Goal: Transaction & Acquisition: Purchase product/service

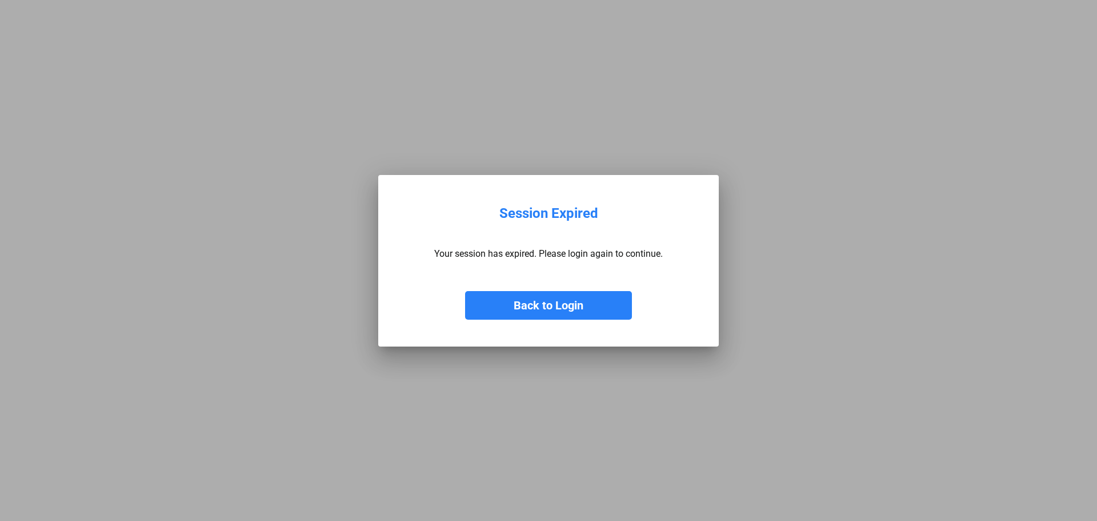
click at [528, 305] on button "Back to Login" at bounding box center [548, 305] width 167 height 29
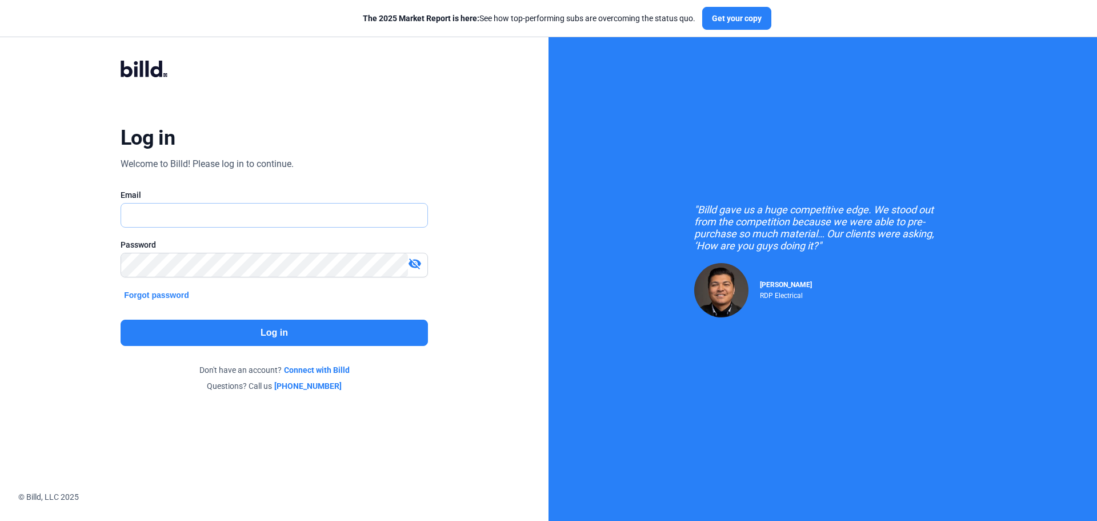
type input "[PERSON_NAME][EMAIL_ADDRESS][DOMAIN_NAME]"
click at [289, 328] on button "Log in" at bounding box center [274, 332] width 307 height 26
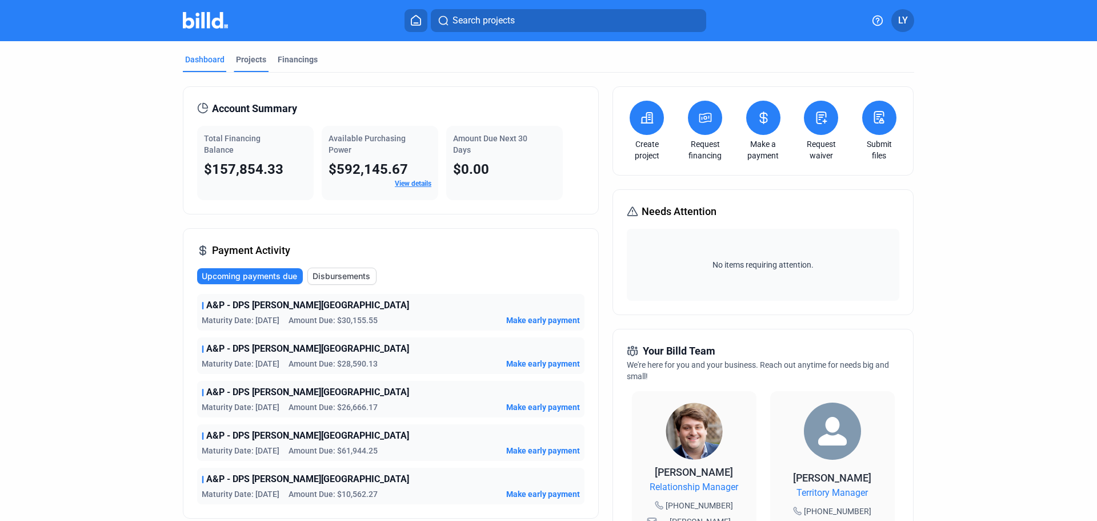
click at [250, 58] on div "Projects" at bounding box center [251, 59] width 30 height 11
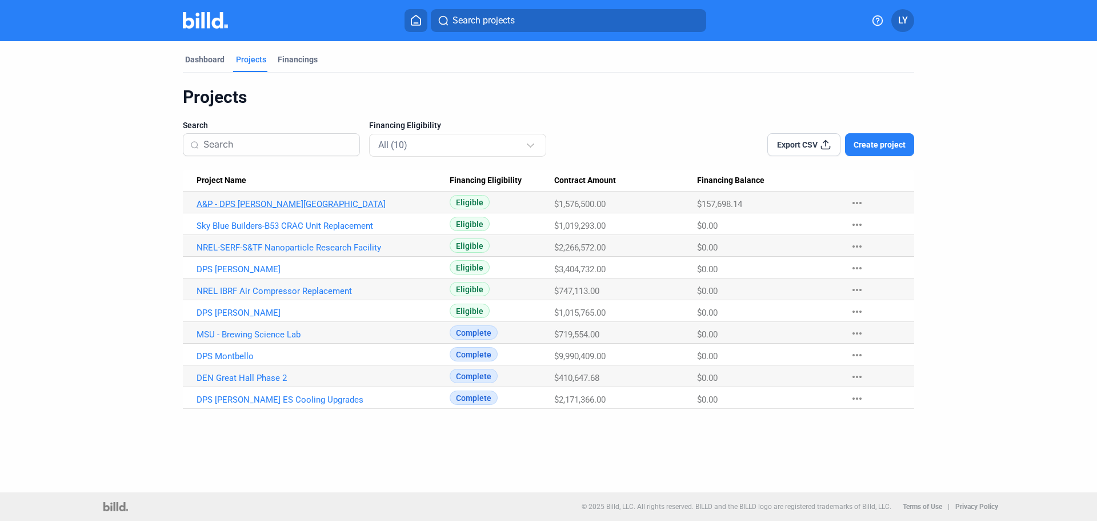
click at [233, 205] on link "A&P - DPS [PERSON_NAME][GEOGRAPHIC_DATA]" at bounding box center [323, 204] width 253 height 10
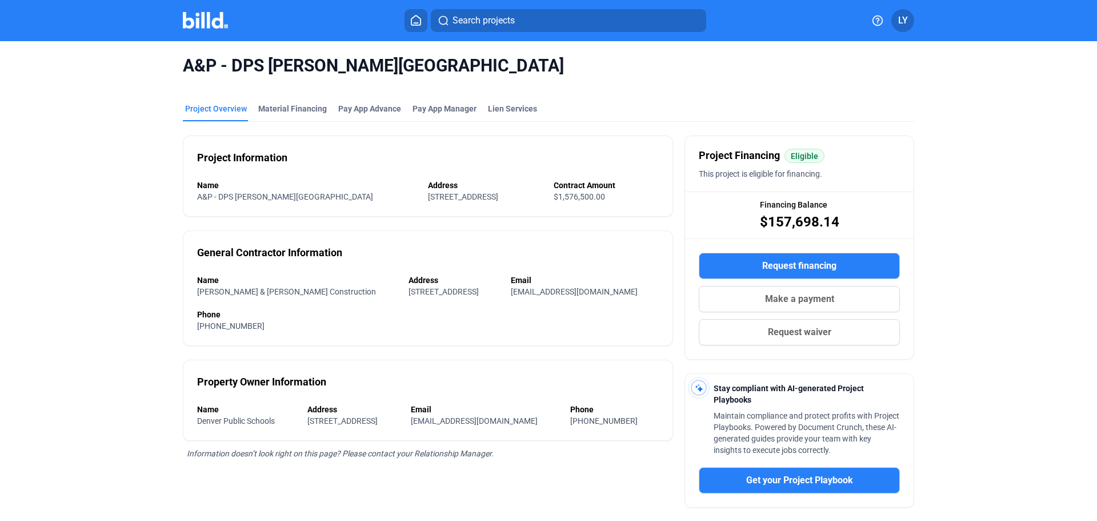
click at [782, 295] on span "Make a payment" at bounding box center [799, 299] width 69 height 14
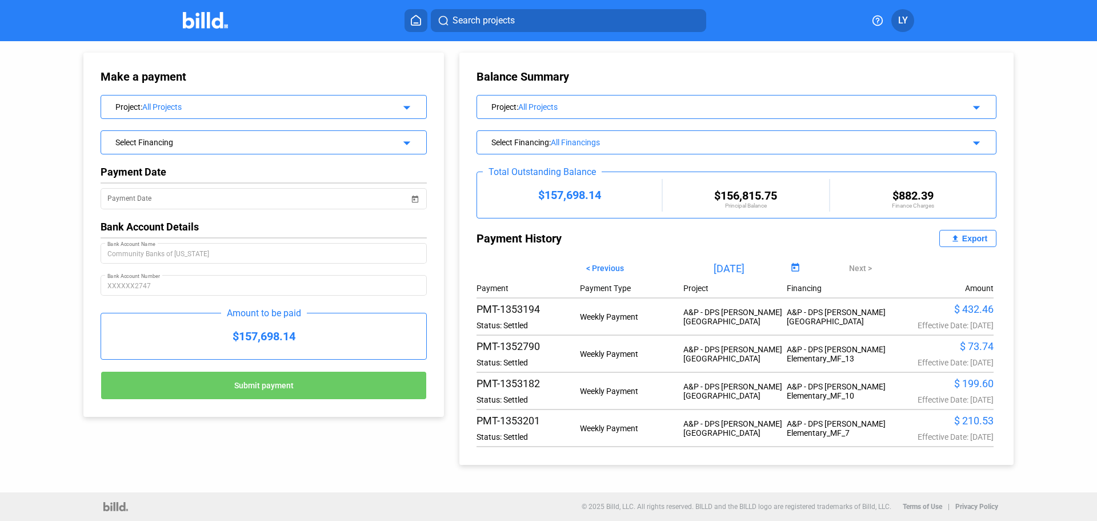
click at [353, 141] on div "Select Financing" at bounding box center [248, 140] width 267 height 11
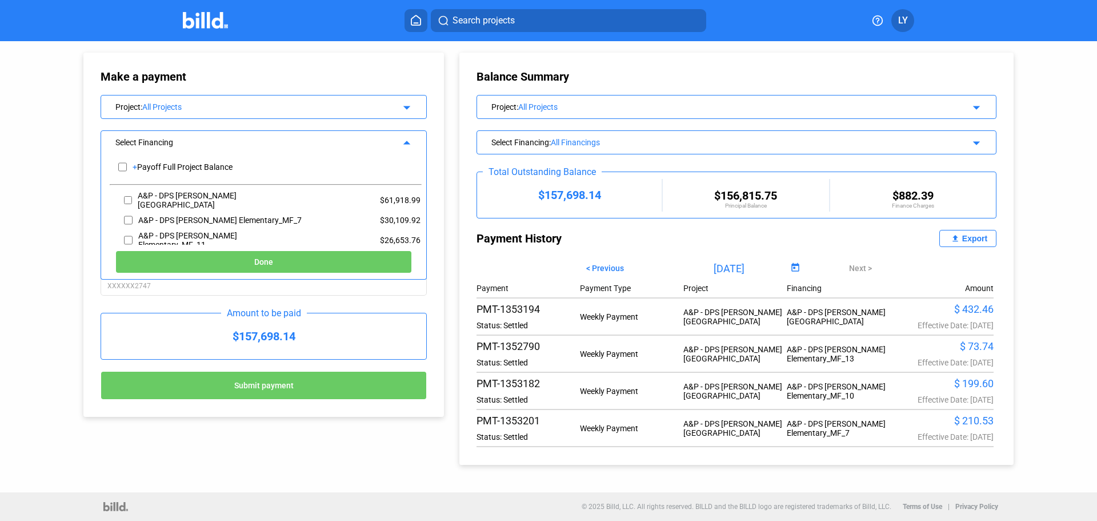
click at [58, 159] on div "Make a payment Project : All Projects arrow_drop_down Select Financing arrow_dr…" at bounding box center [252, 228] width 395 height 375
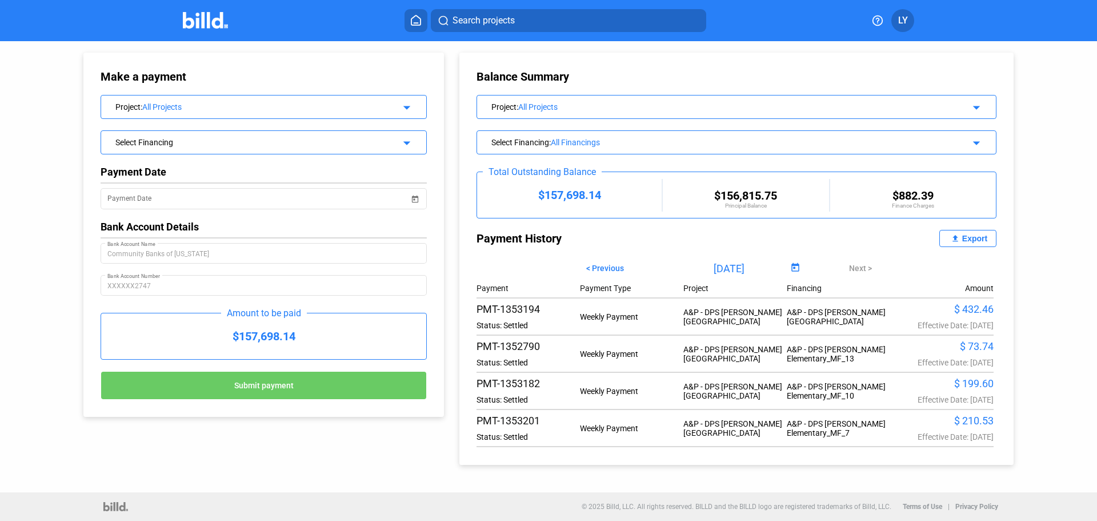
click at [200, 15] on img at bounding box center [205, 20] width 45 height 17
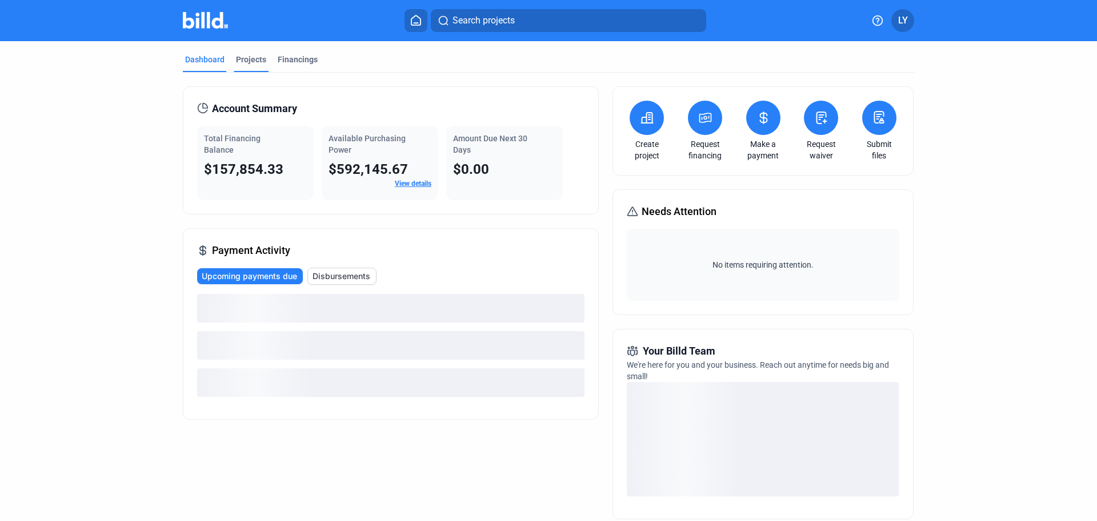
click at [258, 60] on div "Projects" at bounding box center [251, 59] width 30 height 11
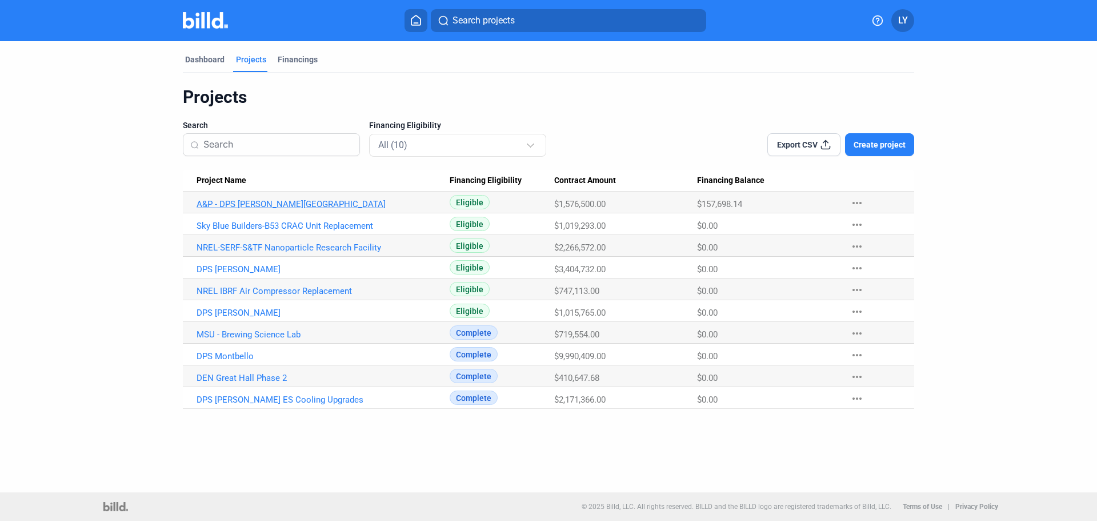
click at [262, 202] on link "A&P - DPS [PERSON_NAME][GEOGRAPHIC_DATA]" at bounding box center [323, 204] width 253 height 10
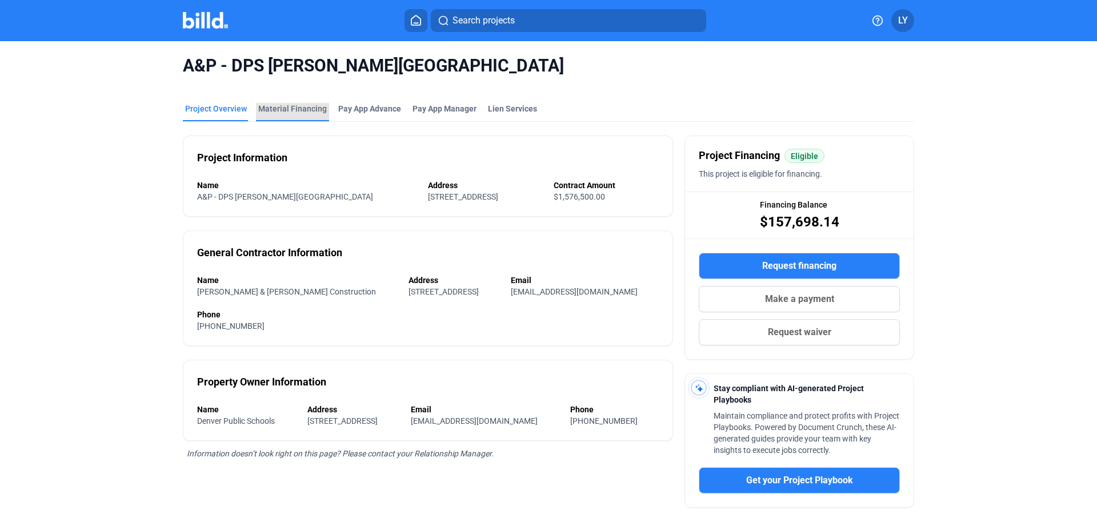
click at [309, 111] on div "Material Financing" at bounding box center [292, 108] width 69 height 11
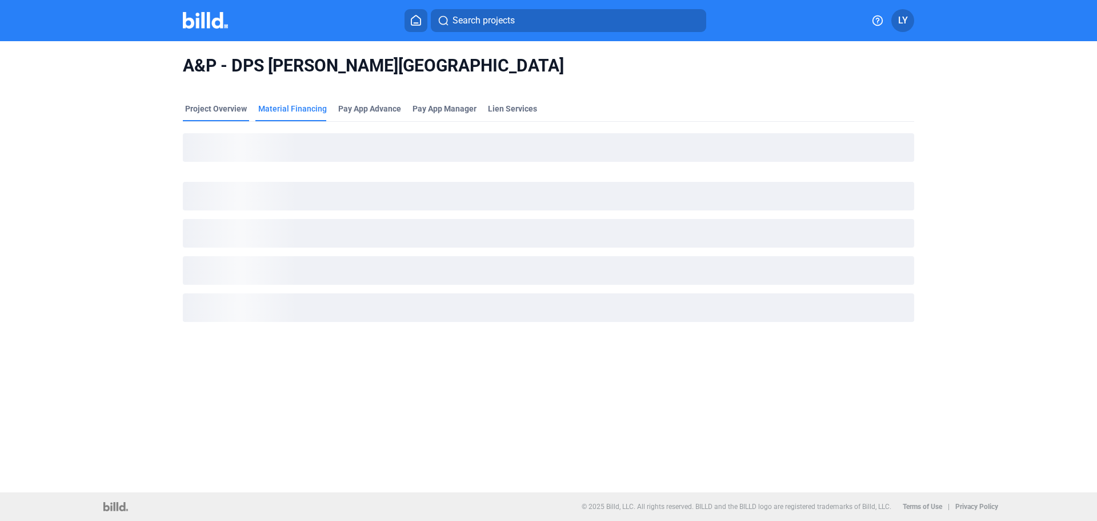
click at [213, 103] on mat-tab-group "Project Overview Material Financing Pay App Advance Pay App Manager Lien Servic…" at bounding box center [548, 215] width 731 height 251
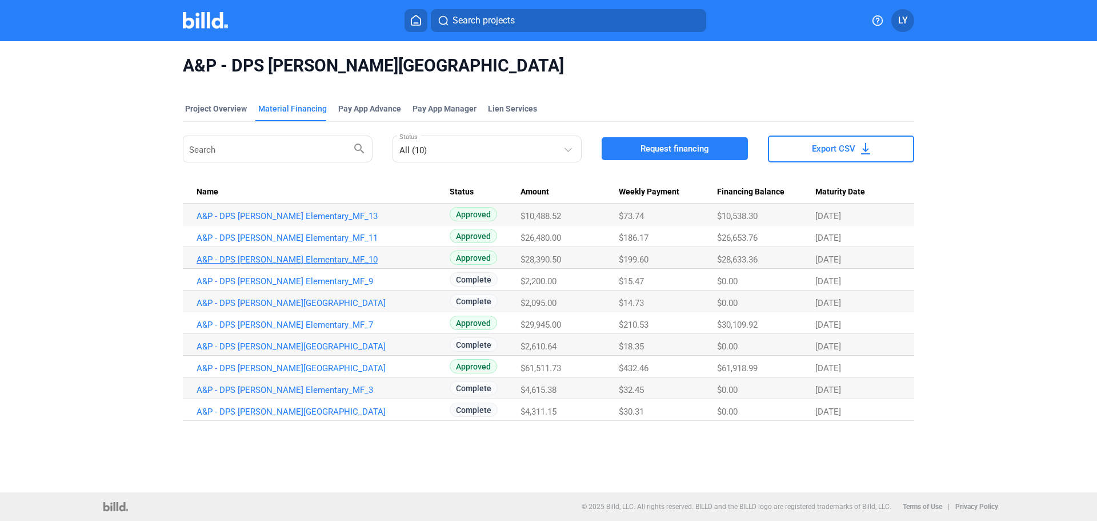
click at [306, 221] on link "A&P - DPS [PERSON_NAME] Elementary_MF_10" at bounding box center [323, 216] width 253 height 10
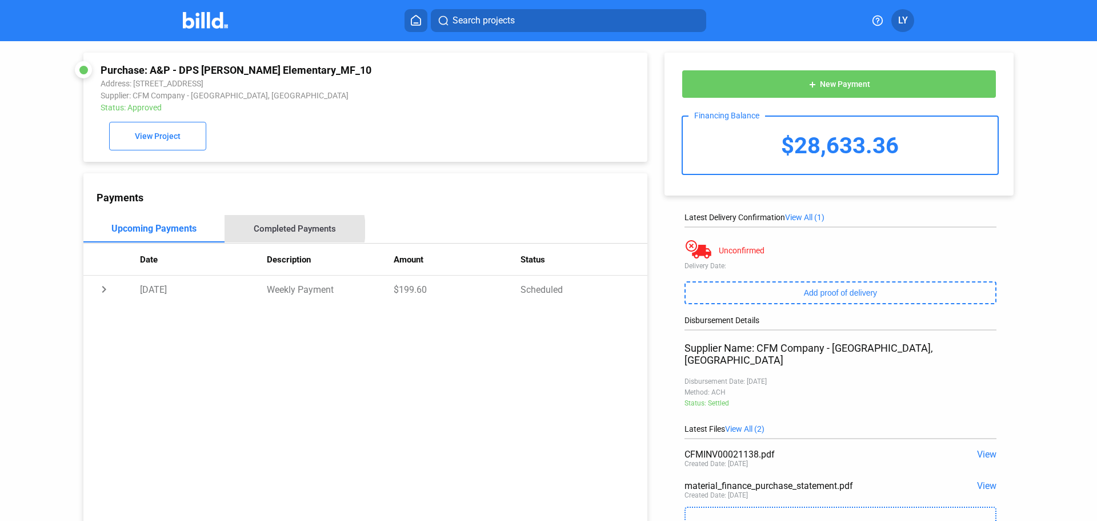
click at [290, 232] on div "Completed Payments" at bounding box center [295, 228] width 82 height 10
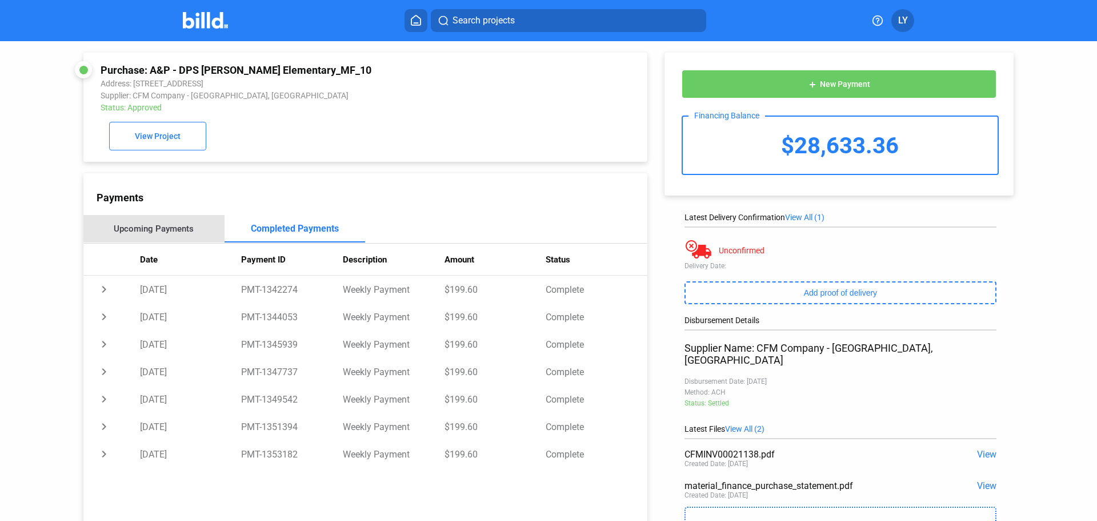
click at [183, 229] on div "Upcoming Payments" at bounding box center [154, 228] width 80 height 10
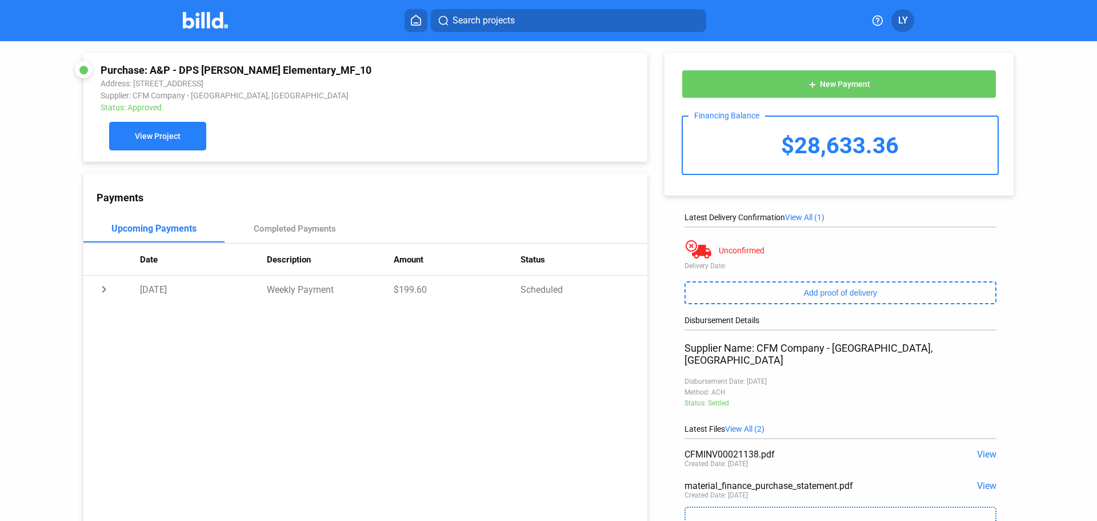
click at [152, 138] on span "View Project" at bounding box center [158, 136] width 46 height 9
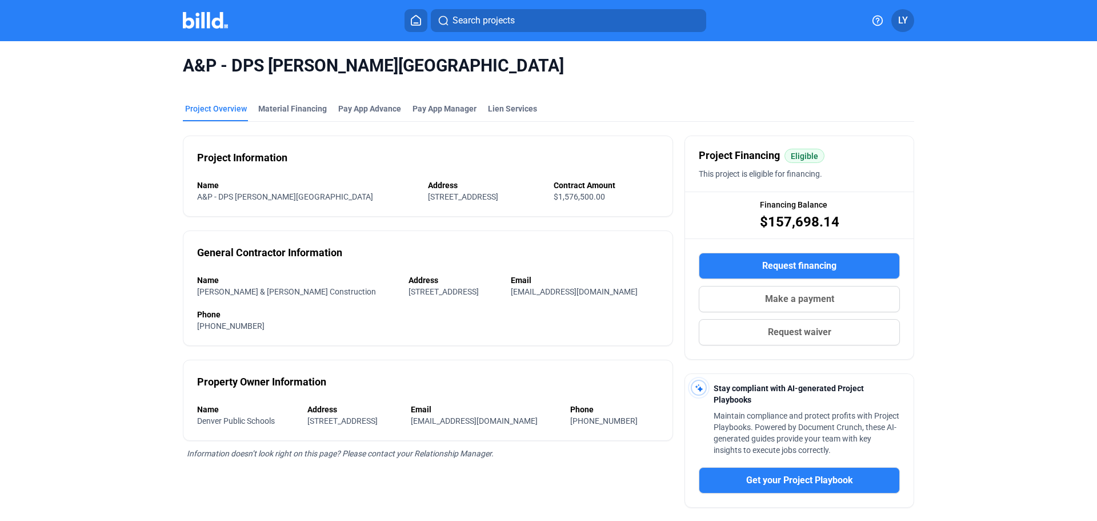
click at [783, 302] on span "Make a payment" at bounding box center [799, 299] width 69 height 14
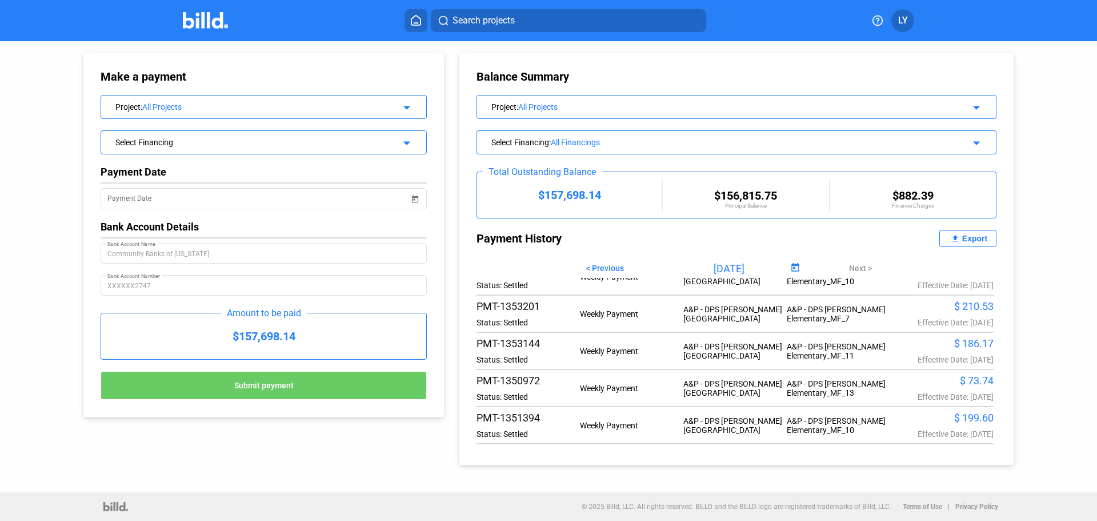
scroll to position [171, 0]
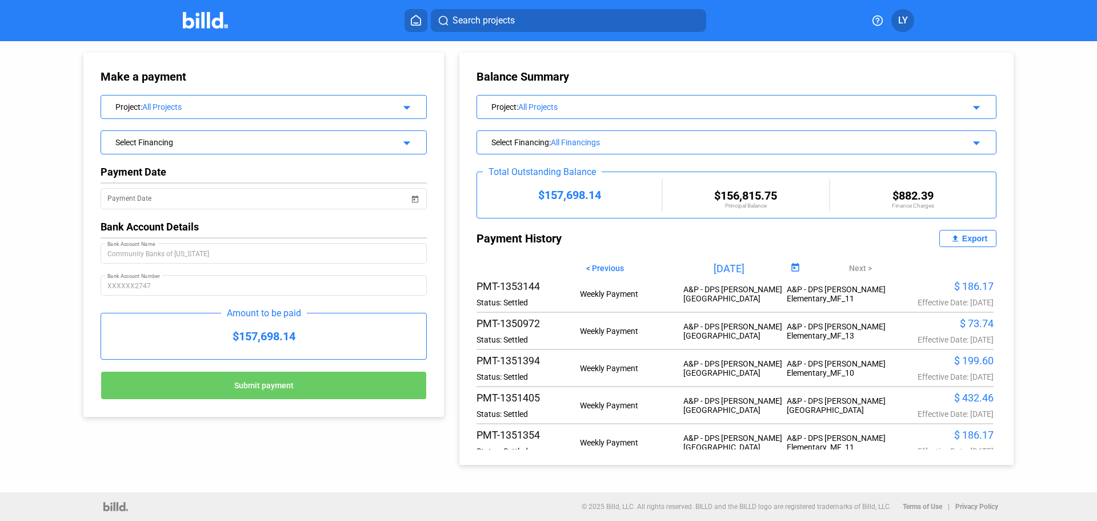
click at [739, 374] on div "A&P - DPS [PERSON_NAME][GEOGRAPHIC_DATA]" at bounding box center [734, 368] width 103 height 18
click at [954, 366] on div "$ 199.60" at bounding box center [941, 360] width 103 height 12
click at [968, 141] on mat-icon "arrow_drop_down" at bounding box center [975, 141] width 14 height 14
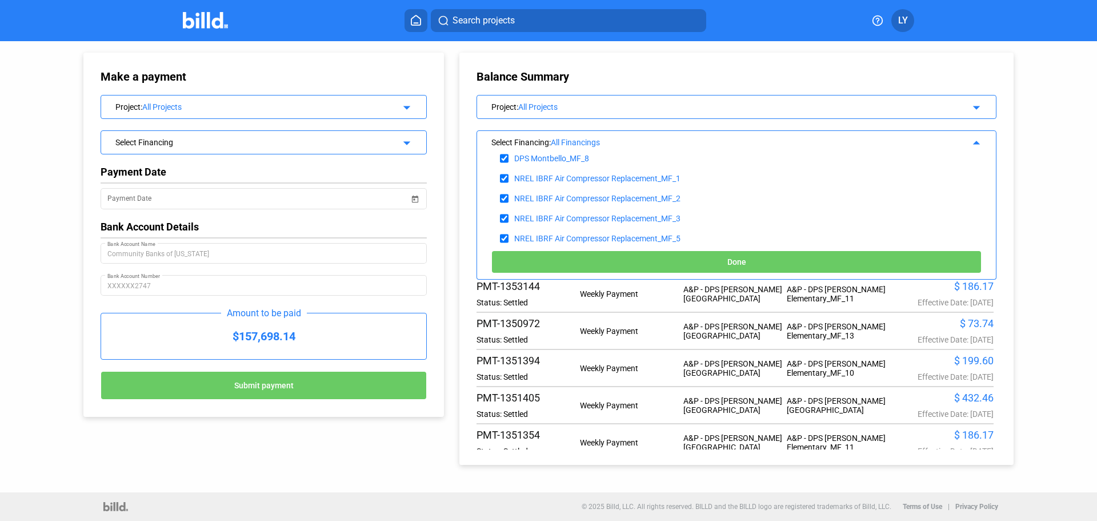
scroll to position [286, 0]
drag, startPoint x: 1061, startPoint y: 232, endPoint x: 1054, endPoint y: 231, distance: 6.3
click at [1059, 232] on div "Make a payment Project : All Projects arrow_drop_down Select Financing arrow_dr…" at bounding box center [548, 266] width 1097 height 451
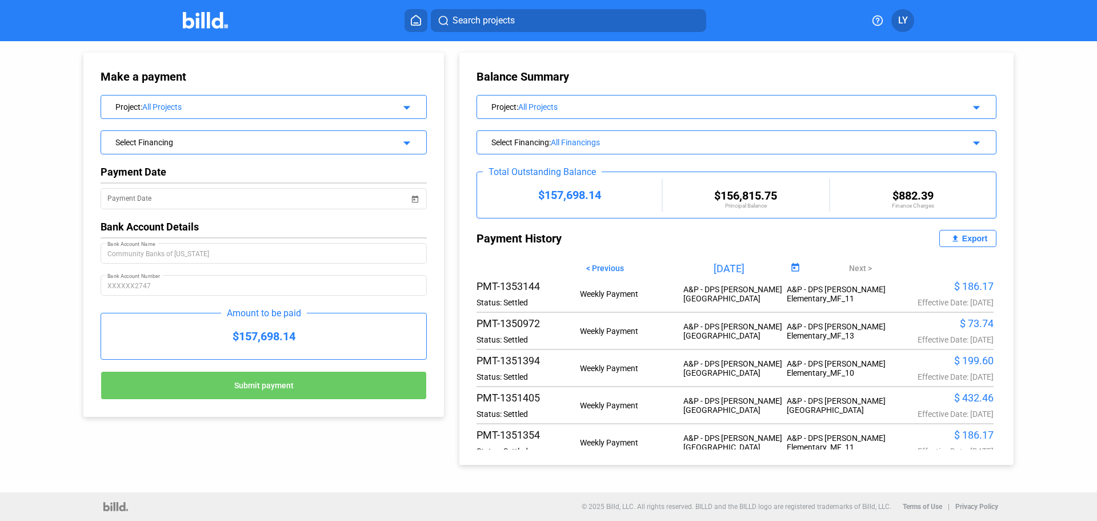
click at [968, 105] on mat-icon "arrow_drop_down" at bounding box center [975, 106] width 14 height 14
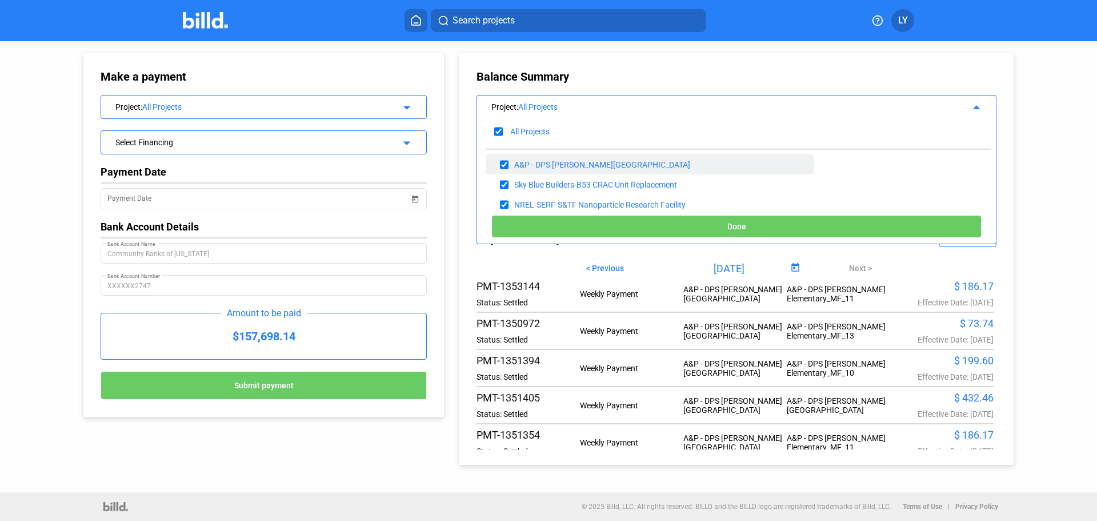
click at [547, 166] on div "A&P - DPS [PERSON_NAME][GEOGRAPHIC_DATA]" at bounding box center [602, 164] width 176 height 9
click at [590, 163] on div "A&P - DPS [PERSON_NAME][GEOGRAPHIC_DATA]" at bounding box center [602, 164] width 176 height 9
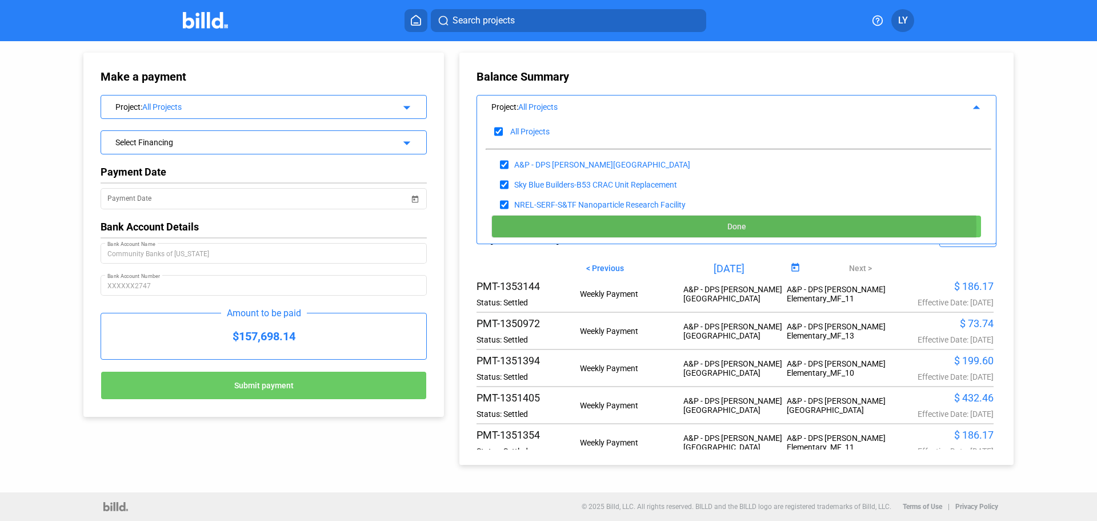
click at [731, 227] on span "Done" at bounding box center [736, 226] width 19 height 9
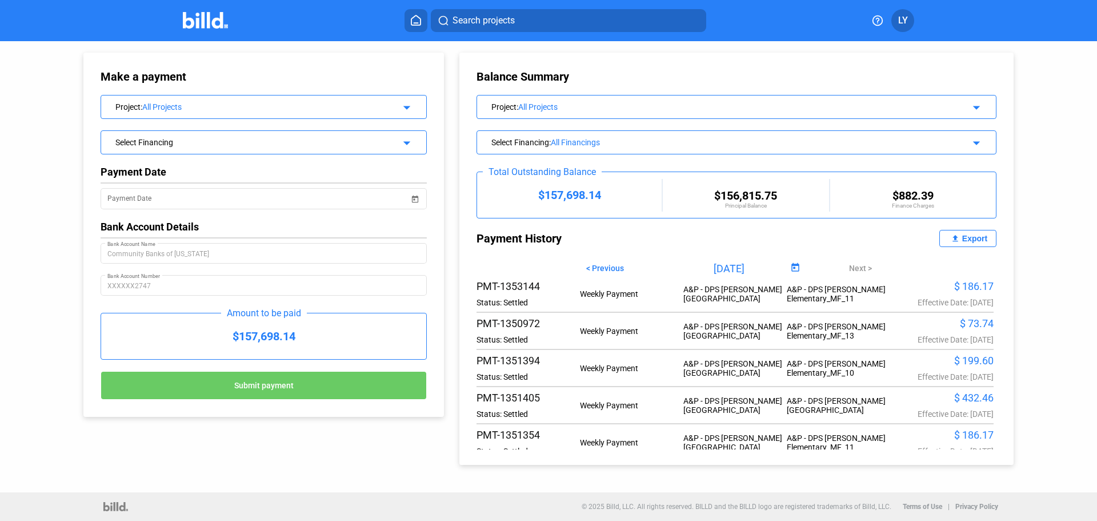
click at [413, 141] on div "Select Financing arrow_drop_down" at bounding box center [263, 141] width 325 height 20
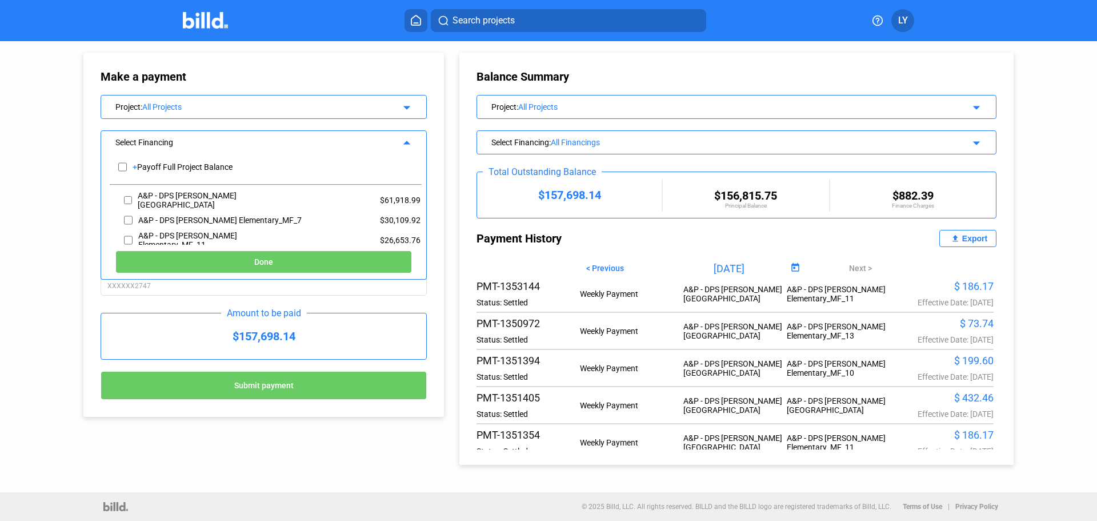
scroll to position [48, 0]
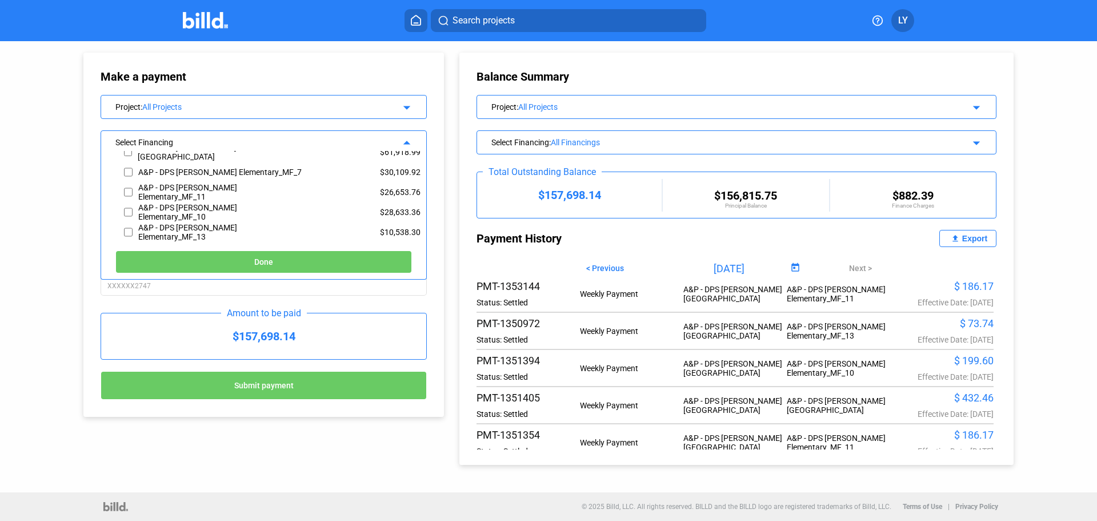
click at [349, 214] on div "$28,633.36" at bounding box center [366, 212] width 109 height 20
click at [122, 211] on div "A&P - DPS [PERSON_NAME] Elementary_MF_10" at bounding box center [211, 212] width 202 height 20
click at [126, 212] on input "checkbox" at bounding box center [128, 211] width 9 height 17
checkbox input "true"
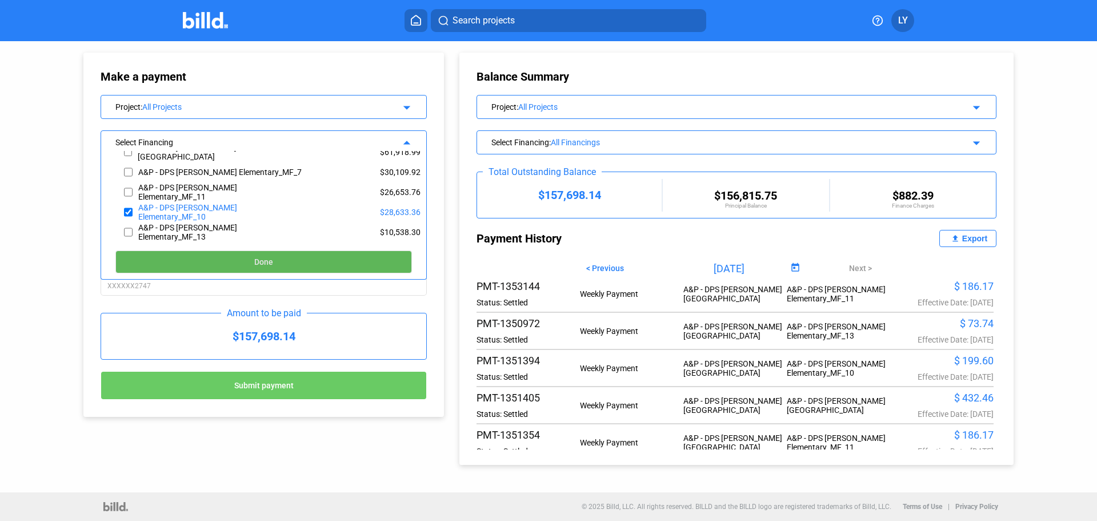
click at [258, 263] on span "Done" at bounding box center [263, 262] width 19 height 9
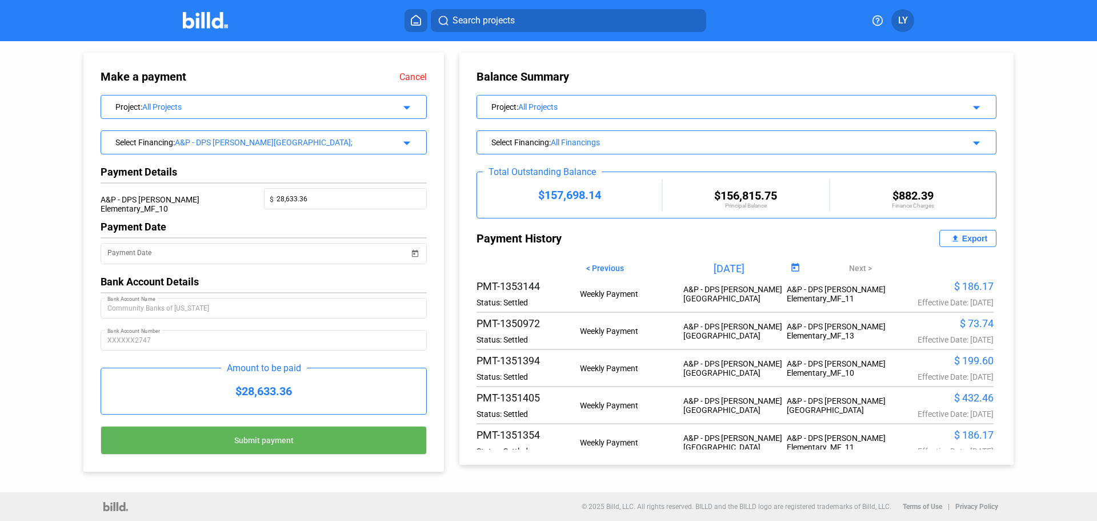
click at [258, 443] on span "Submit payment" at bounding box center [263, 439] width 59 height 9
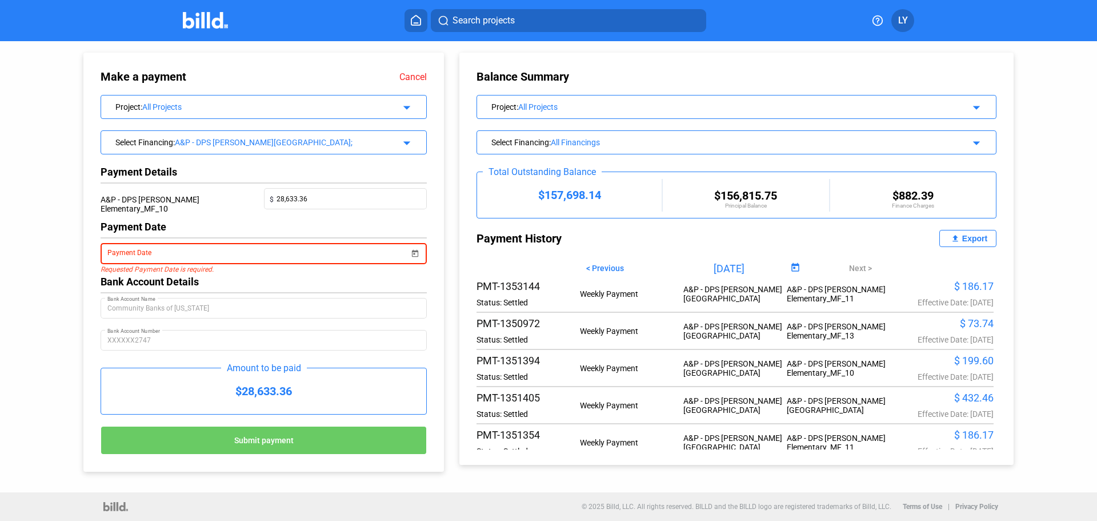
click at [408, 250] on span "Open calendar" at bounding box center [414, 246] width 27 height 27
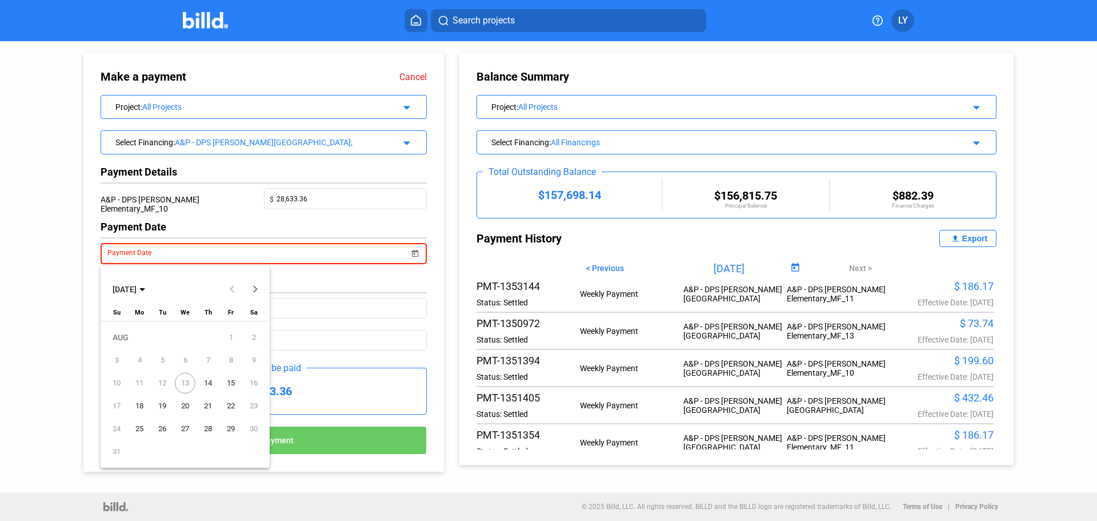
click at [205, 382] on span "14" at bounding box center [208, 383] width 21 height 21
type input "[DATE]"
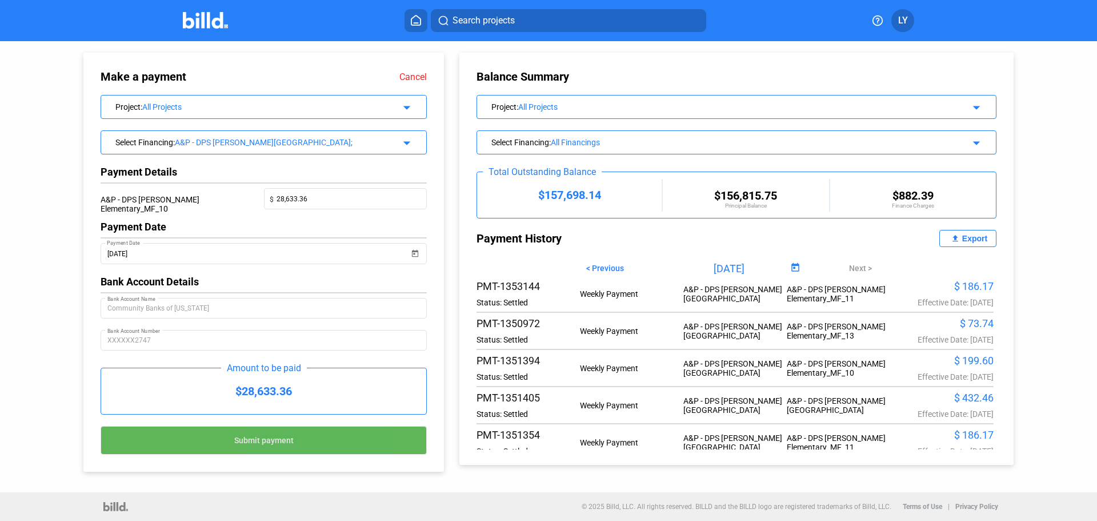
click at [271, 445] on span "Submit payment" at bounding box center [263, 439] width 59 height 9
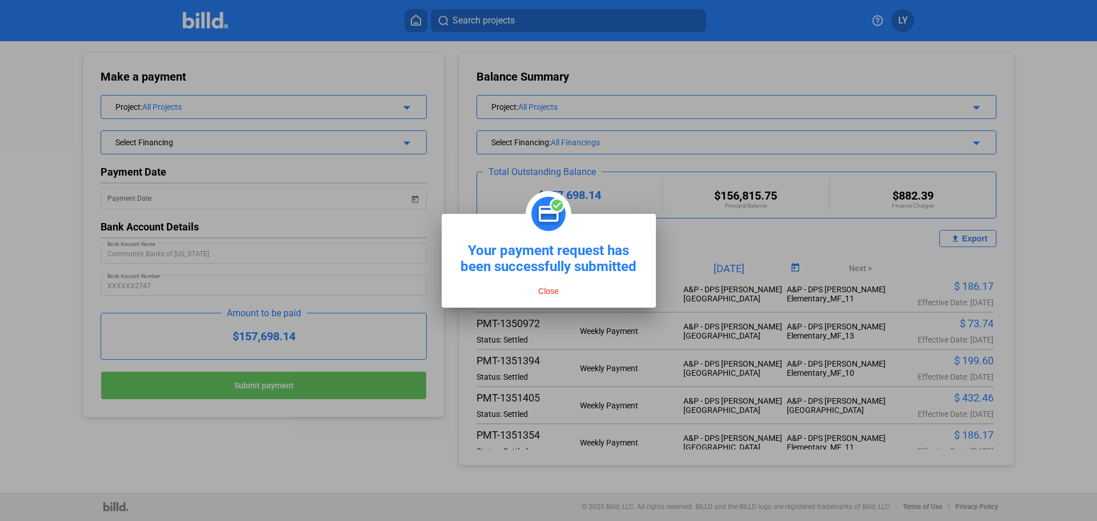
click at [551, 291] on button "Close" at bounding box center [548, 291] width 27 height 10
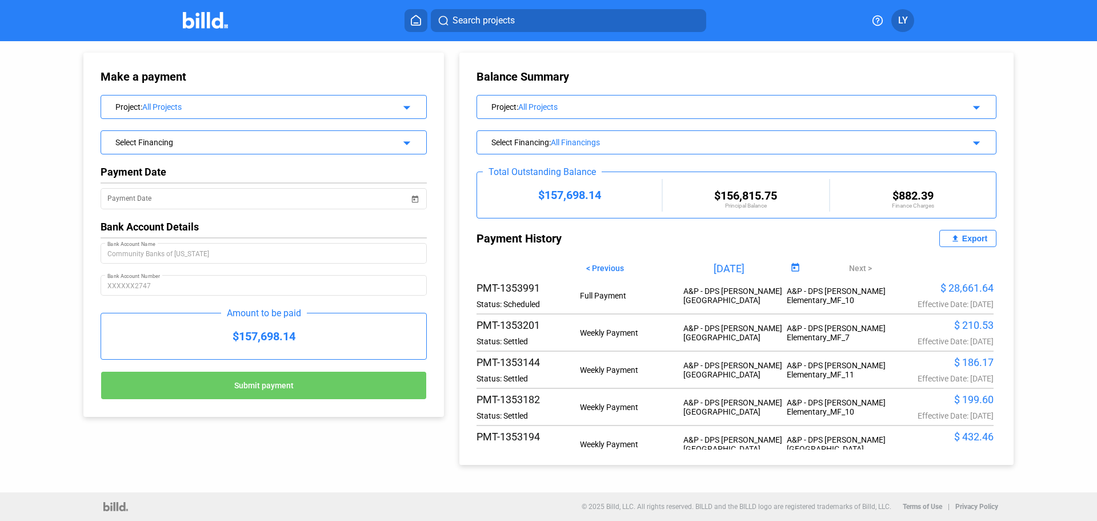
scroll to position [57, 0]
click at [401, 142] on mat-icon "arrow_drop_down" at bounding box center [405, 141] width 14 height 14
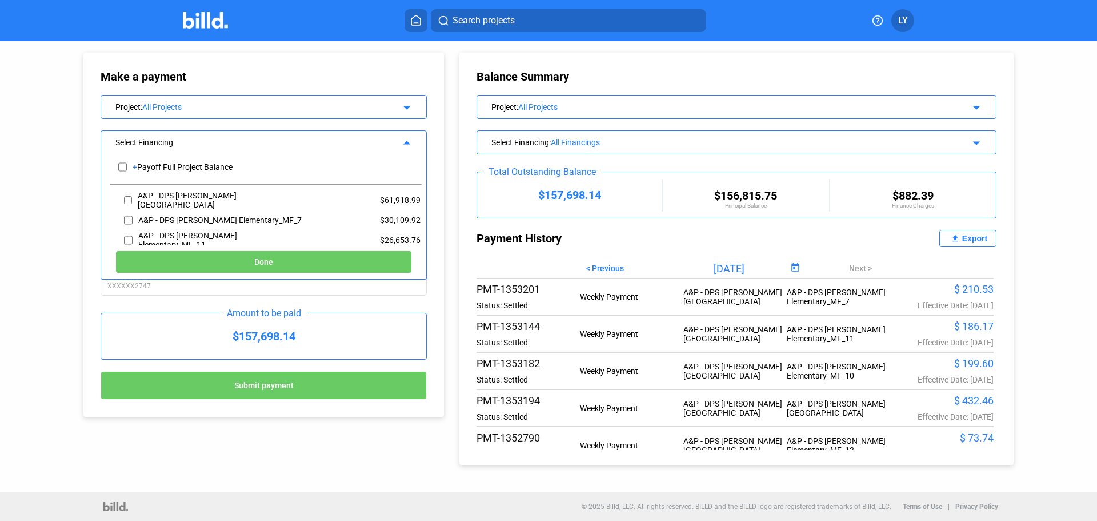
scroll to position [48, 0]
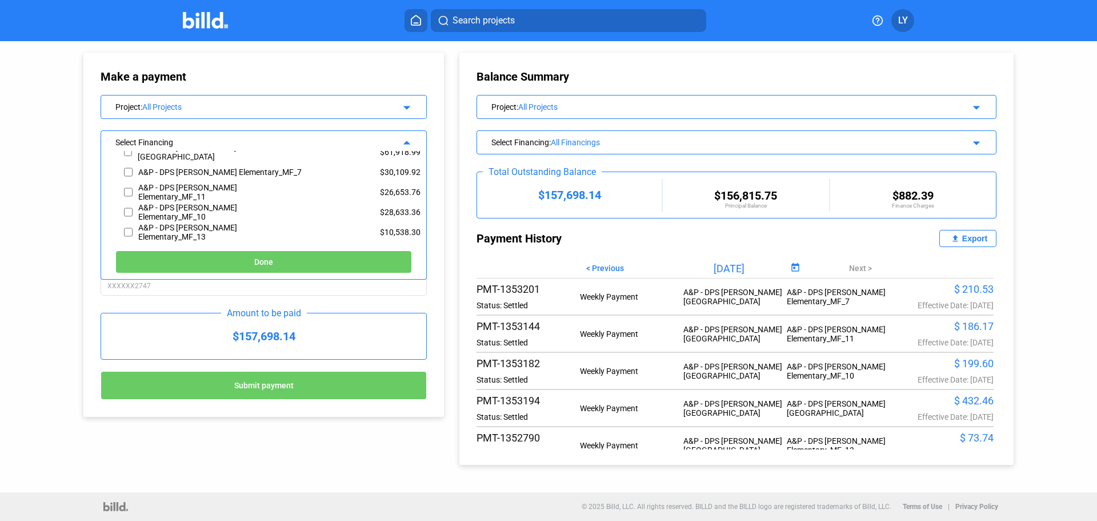
click at [58, 171] on div "Make a payment Project : All Projects arrow_drop_down Select Financing arrow_dr…" at bounding box center [252, 228] width 395 height 375
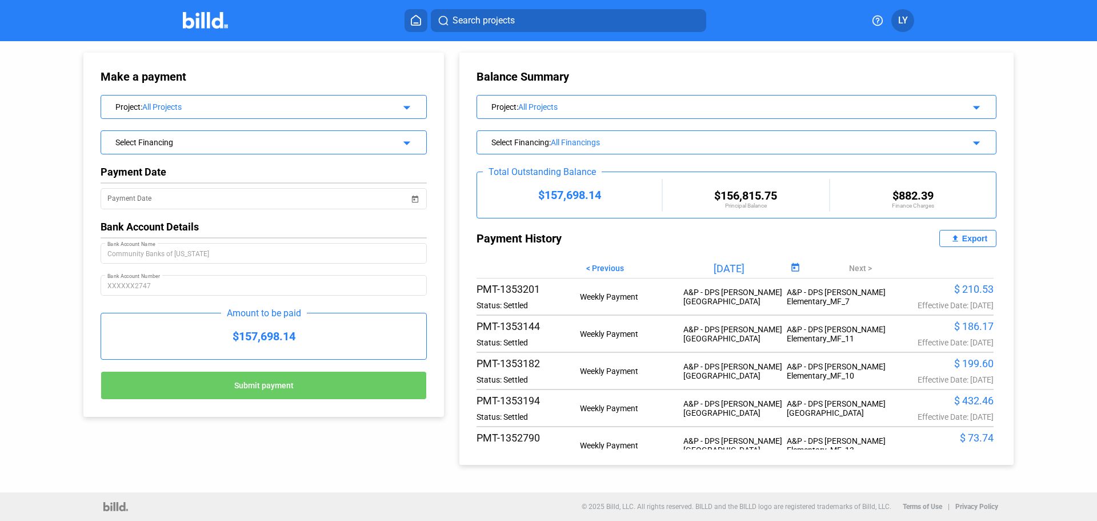
click at [195, 17] on img at bounding box center [205, 20] width 45 height 17
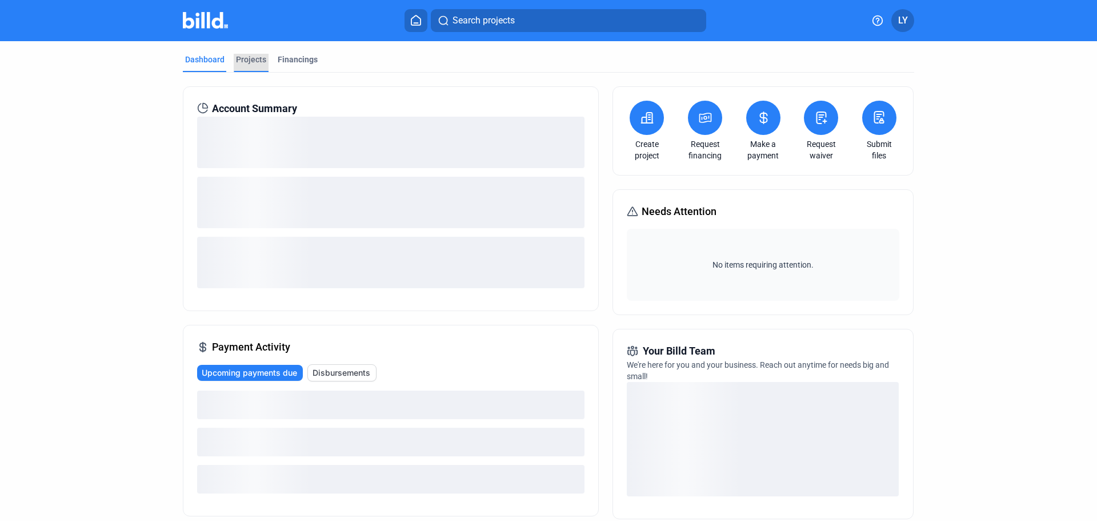
click at [252, 57] on div "Projects" at bounding box center [251, 59] width 30 height 11
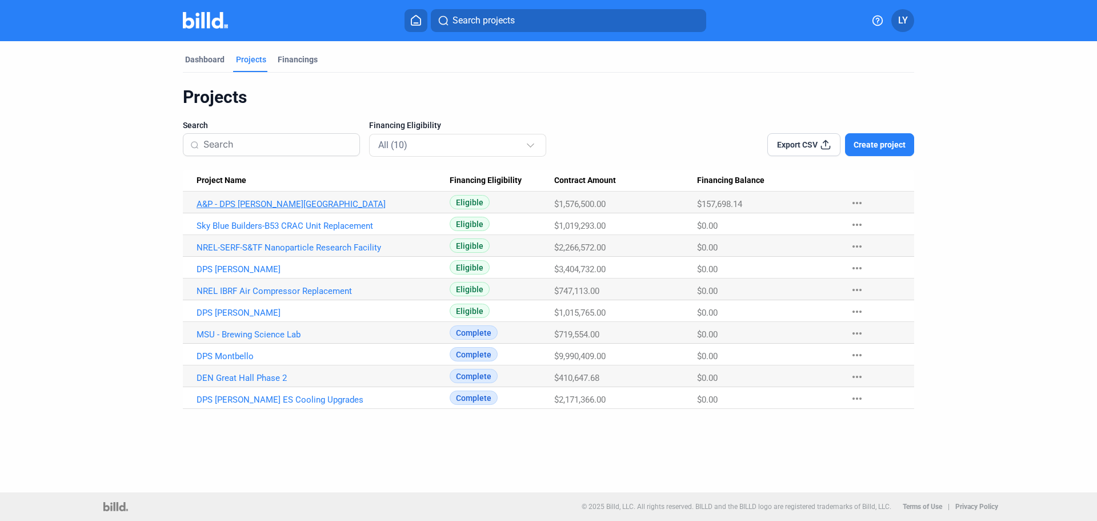
click at [268, 204] on link "A&P - DPS [PERSON_NAME][GEOGRAPHIC_DATA]" at bounding box center [323, 204] width 253 height 10
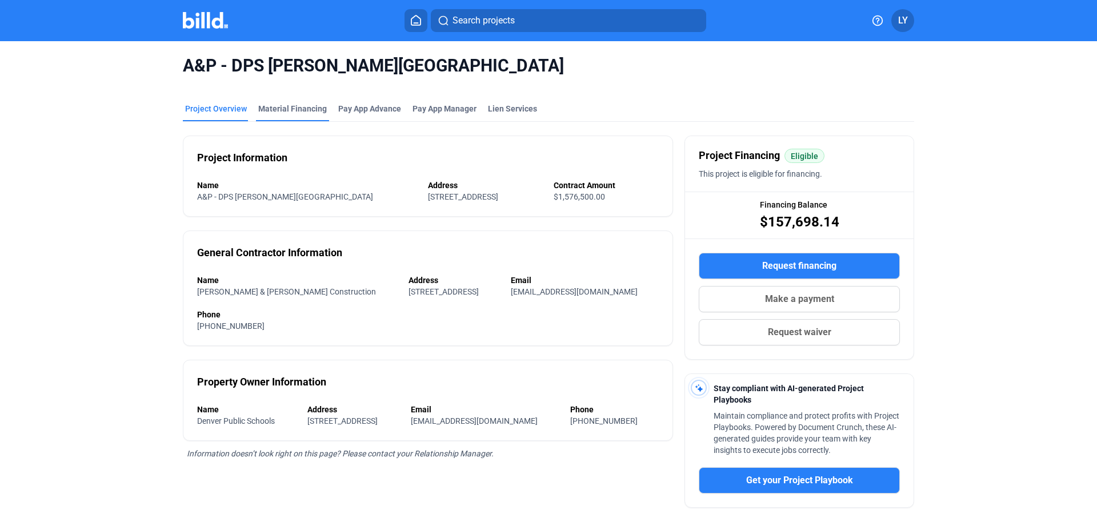
click at [278, 108] on div "Material Financing" at bounding box center [292, 108] width 69 height 11
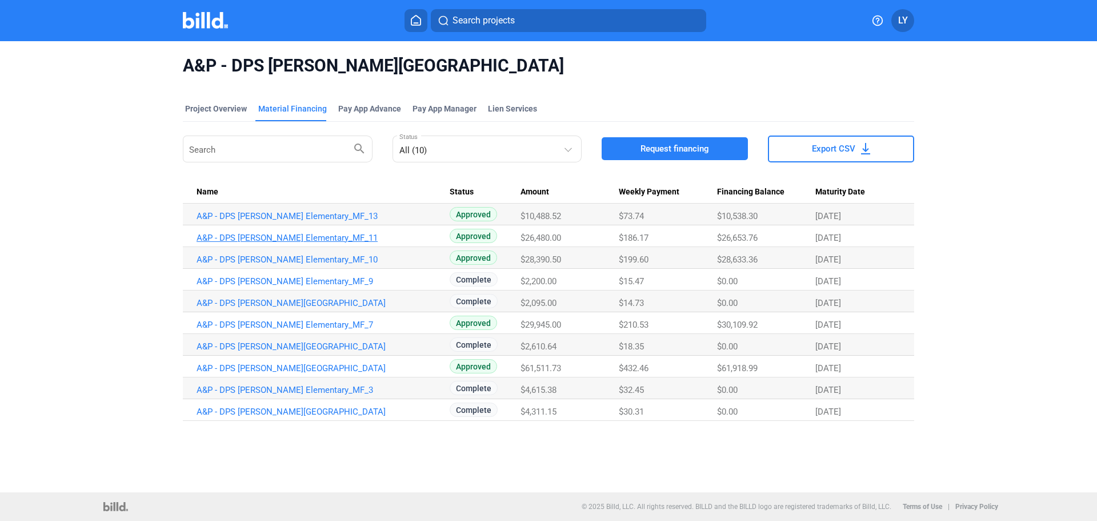
click at [310, 221] on link "A&P - DPS [PERSON_NAME] Elementary_MF_11" at bounding box center [323, 216] width 253 height 10
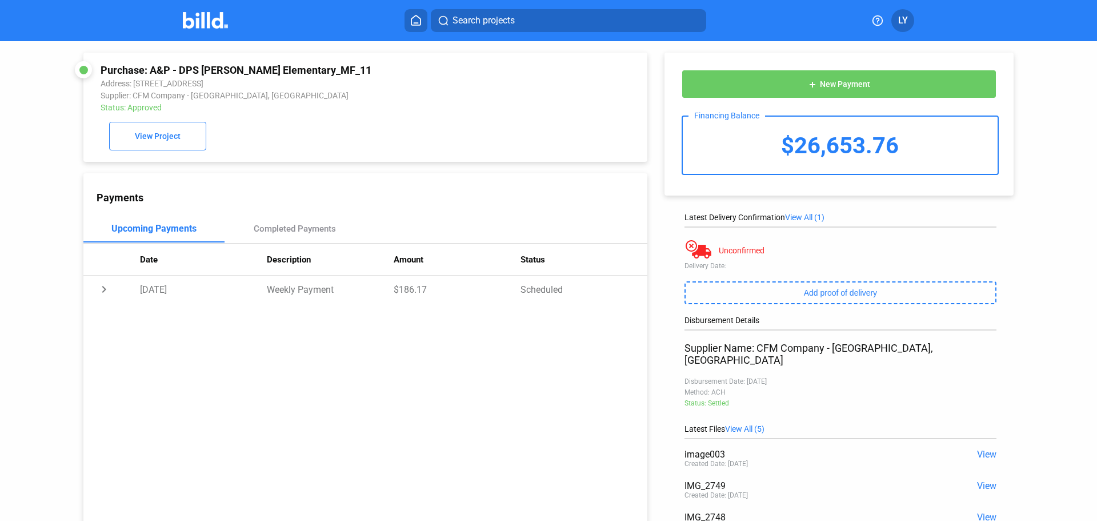
click at [853, 84] on span "New Payment" at bounding box center [845, 84] width 50 height 9
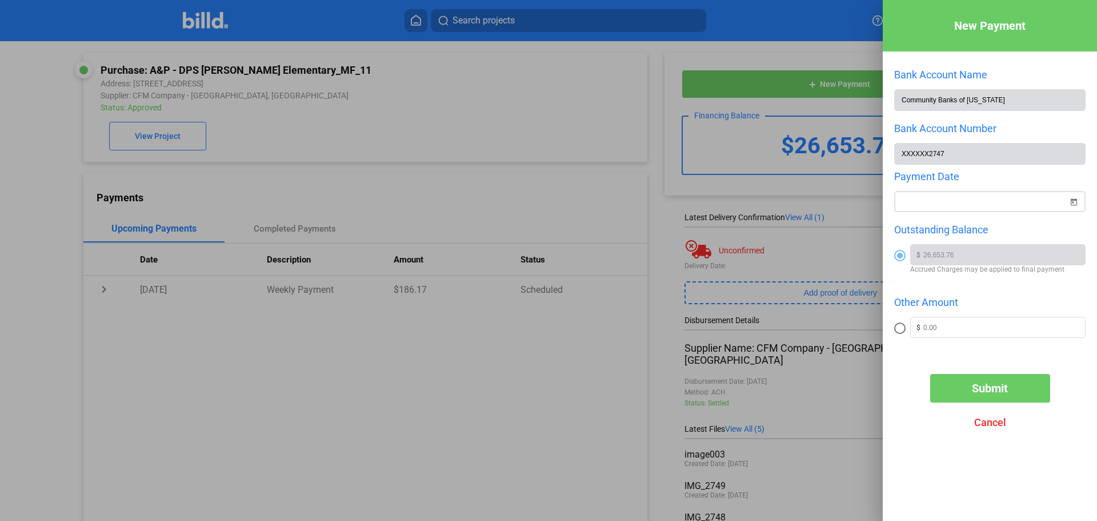
click at [1073, 203] on span "Open calendar" at bounding box center [1073, 194] width 27 height 27
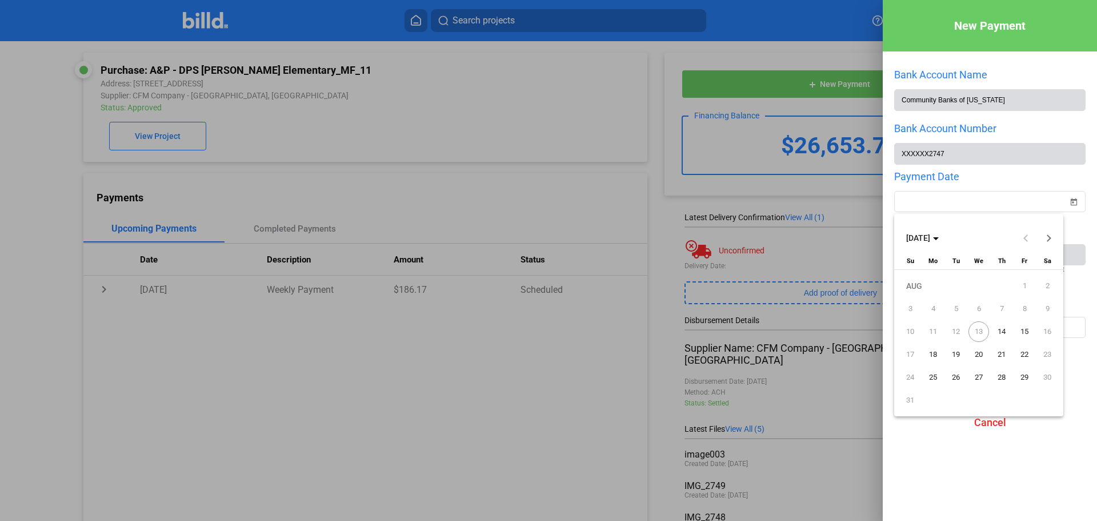
click at [1001, 327] on span "14" at bounding box center [1001, 331] width 21 height 21
type input "[DATE]"
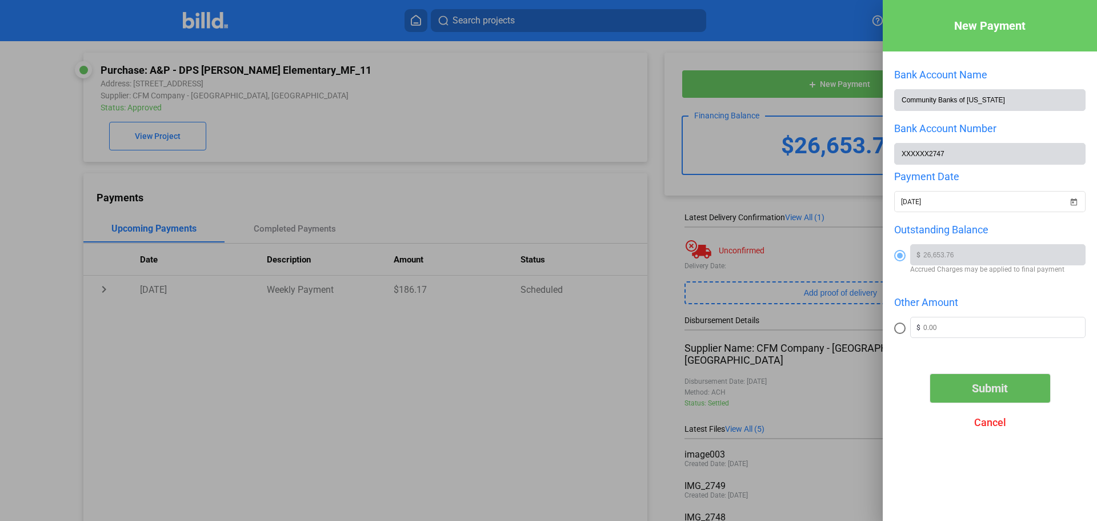
click at [981, 391] on span "Submit" at bounding box center [990, 388] width 36 height 14
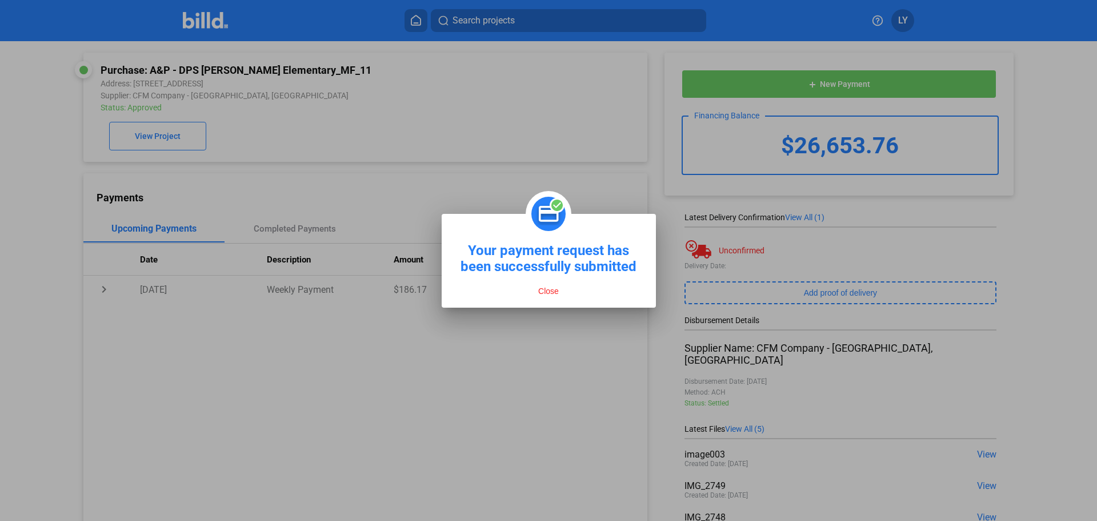
click at [546, 293] on button "Close" at bounding box center [548, 291] width 27 height 10
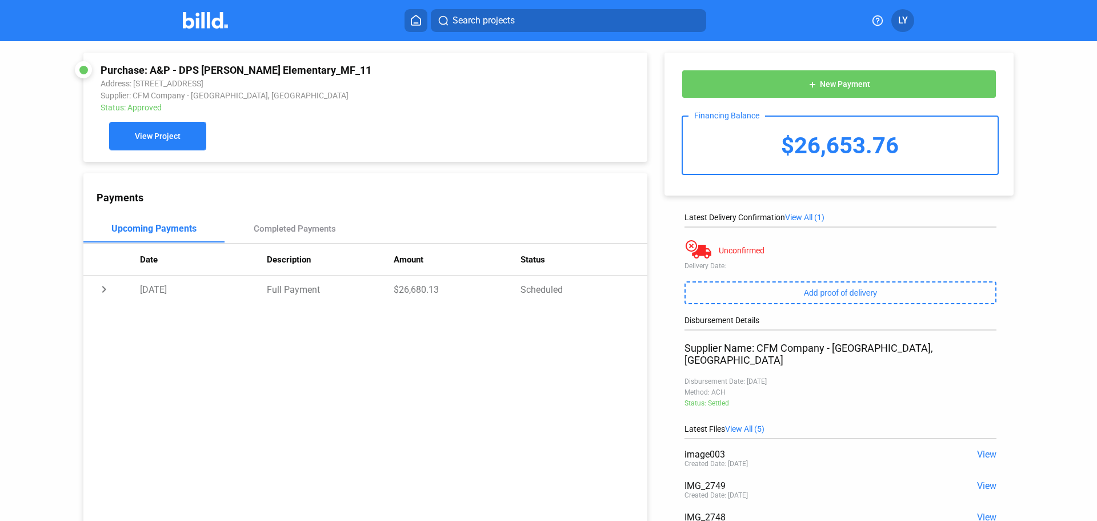
click at [163, 138] on span "View Project" at bounding box center [158, 136] width 46 height 9
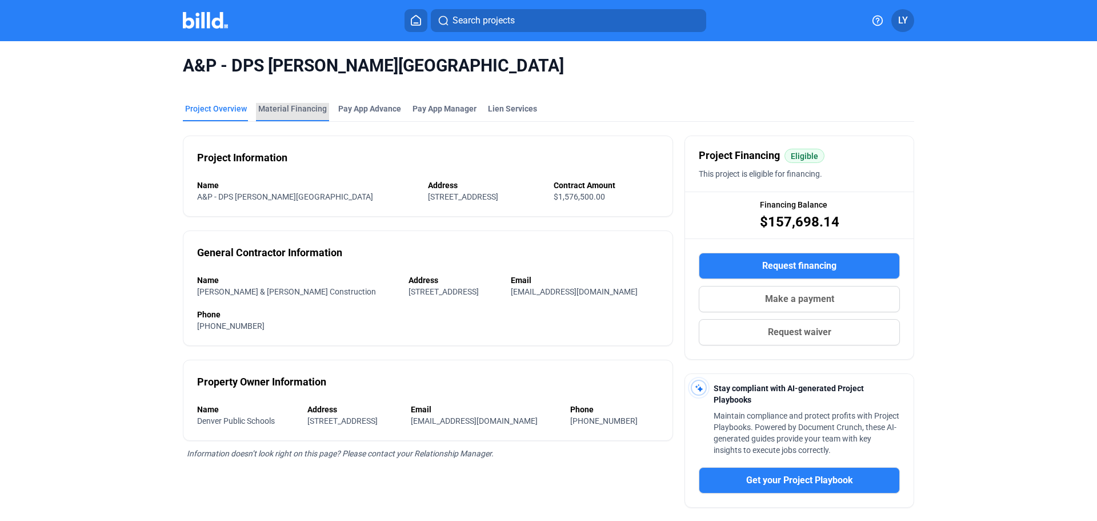
click at [294, 107] on div "Material Financing" at bounding box center [292, 108] width 69 height 11
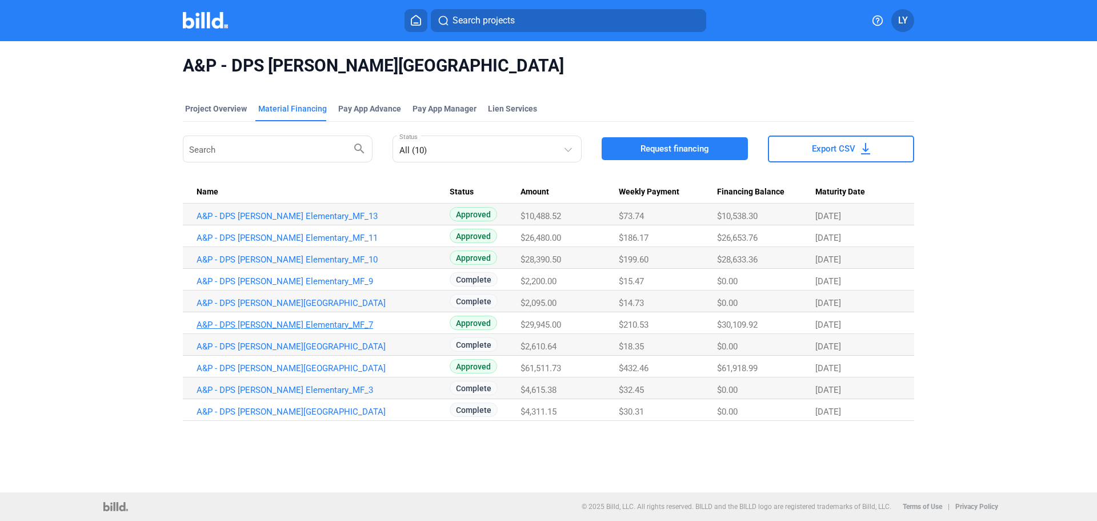
click at [305, 221] on link "A&P - DPS [PERSON_NAME] Elementary_MF_7" at bounding box center [323, 216] width 253 height 10
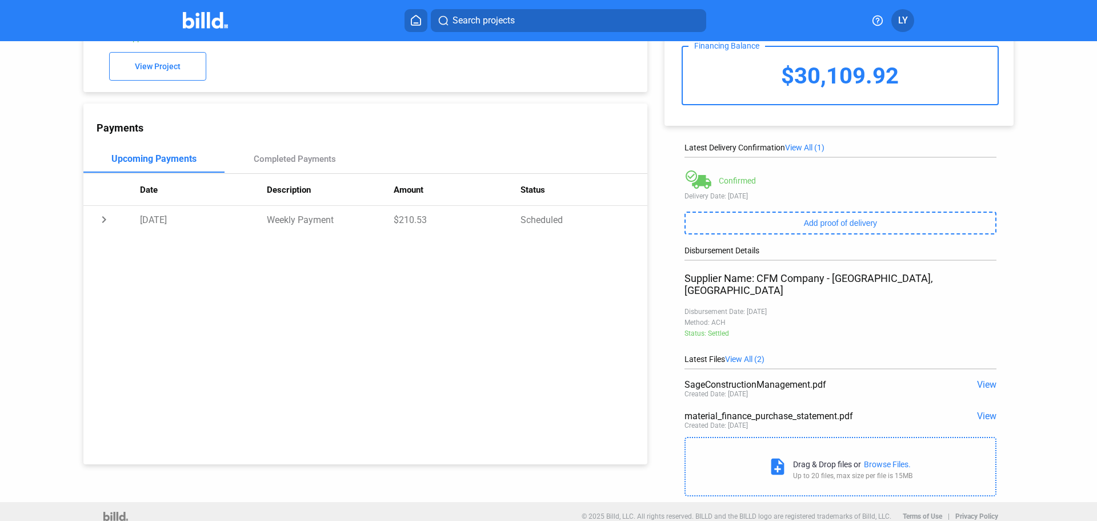
scroll to position [13, 0]
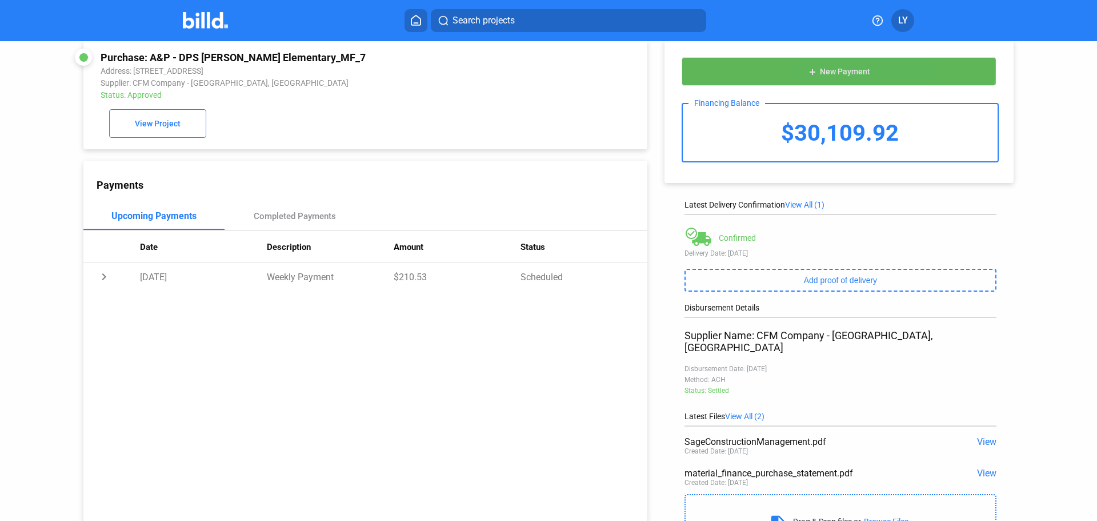
click at [818, 66] on button "add New Payment" at bounding box center [839, 71] width 315 height 29
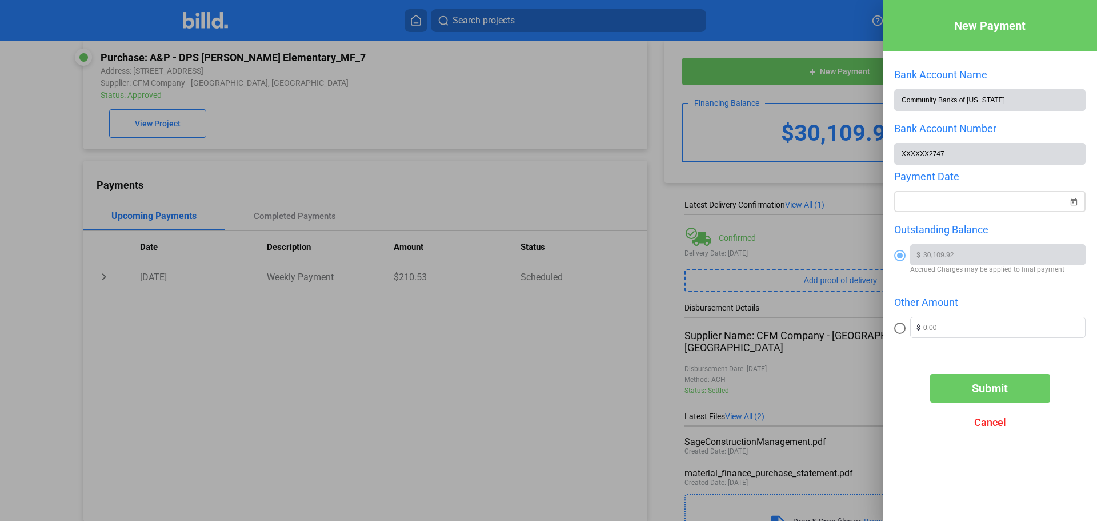
click at [1075, 202] on span "Open calendar" at bounding box center [1073, 194] width 27 height 27
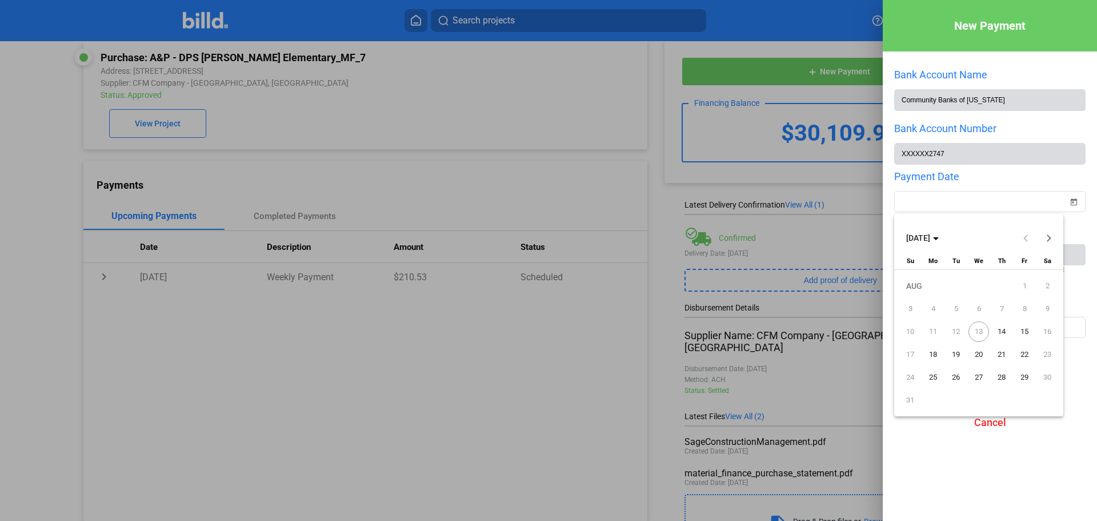
click at [1009, 333] on span "14" at bounding box center [1001, 331] width 21 height 21
type input "[DATE]"
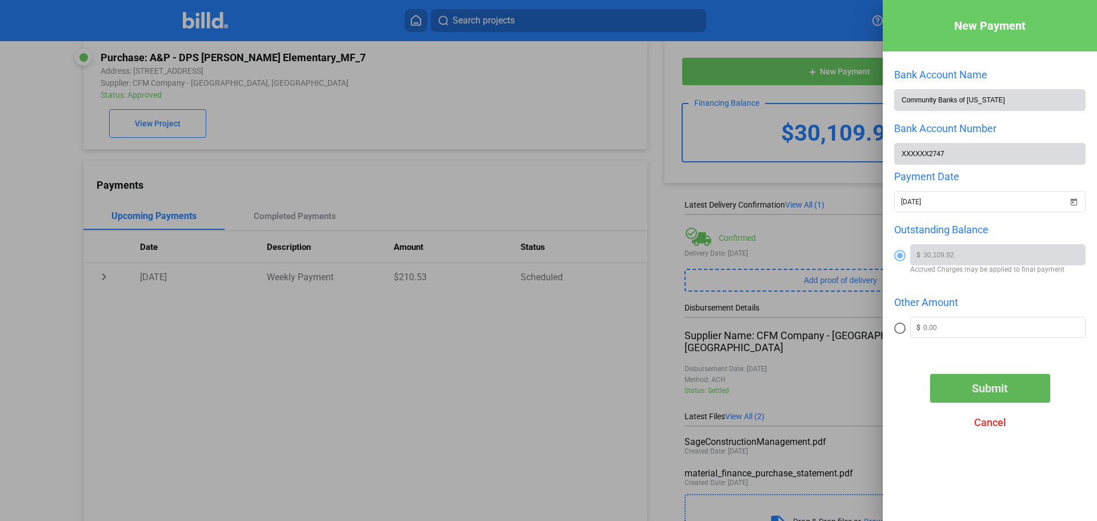
click at [985, 399] on button "Submit" at bounding box center [990, 388] width 120 height 29
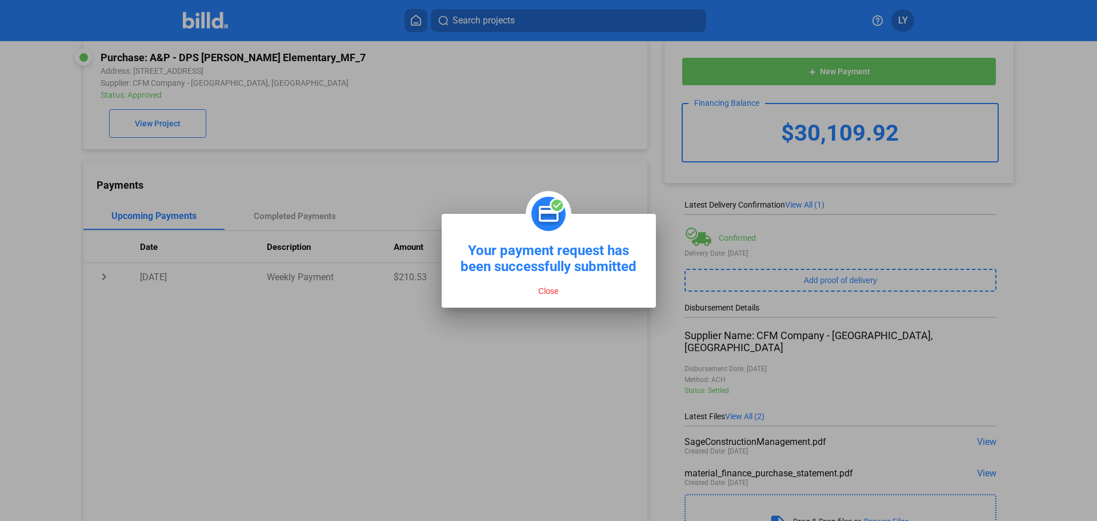
click at [547, 290] on button "Close" at bounding box center [548, 291] width 27 height 10
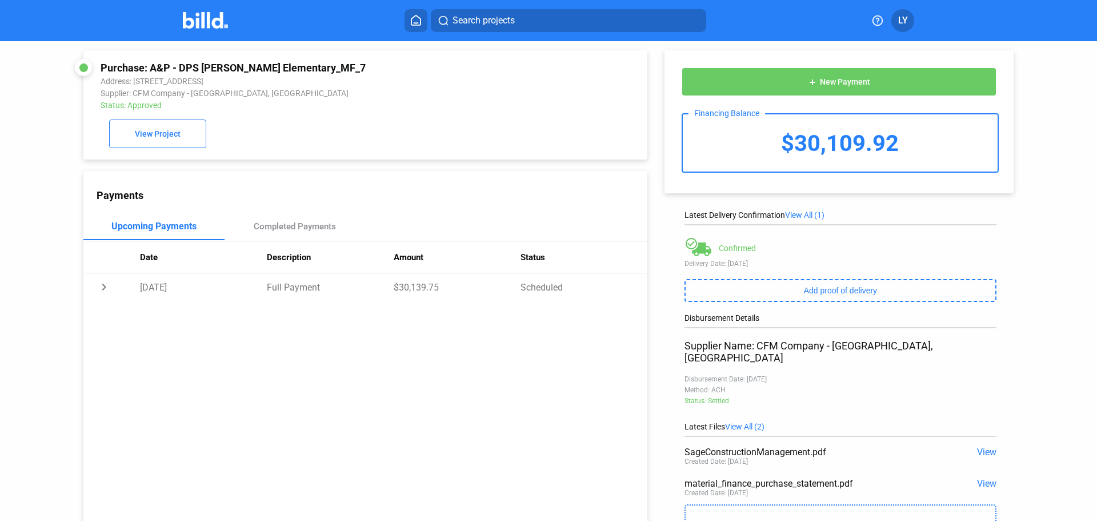
scroll to position [0, 0]
